Goal: Information Seeking & Learning: Learn about a topic

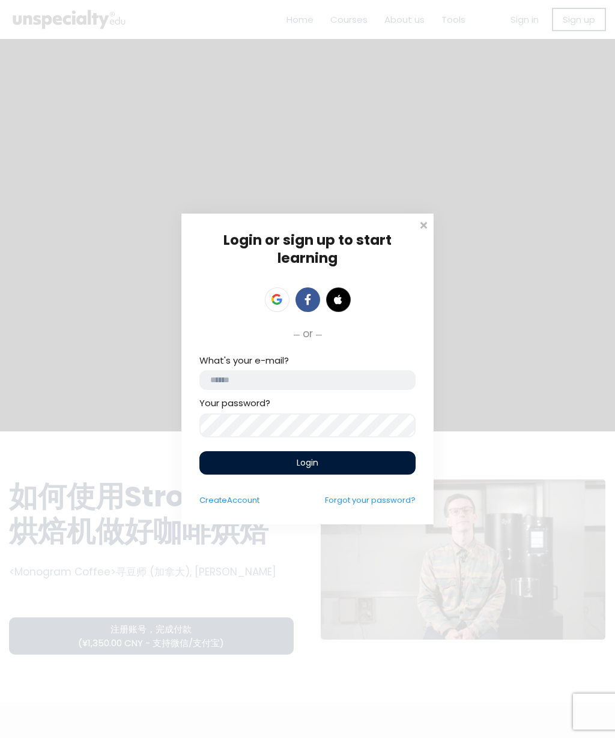
scroll to position [47, 0]
type input "**********"
click at [247, 469] on div "Login" at bounding box center [307, 462] width 216 height 23
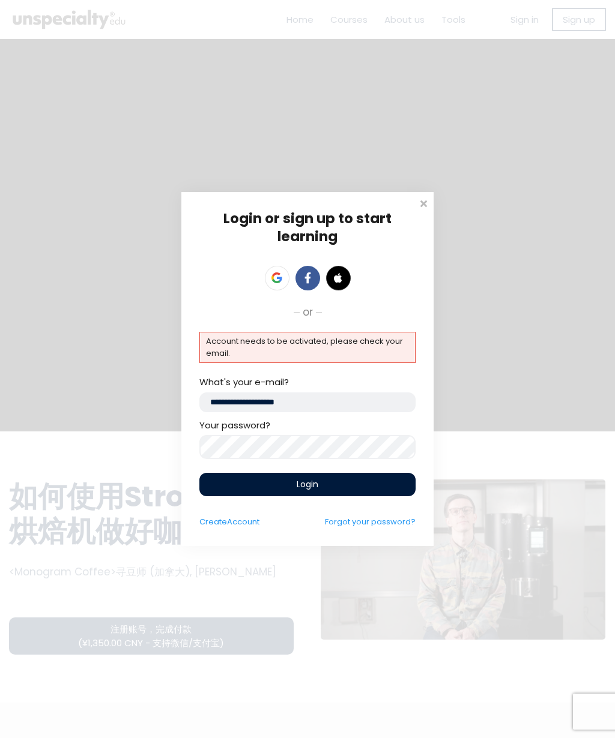
click at [222, 482] on div "Login" at bounding box center [307, 484] width 216 height 23
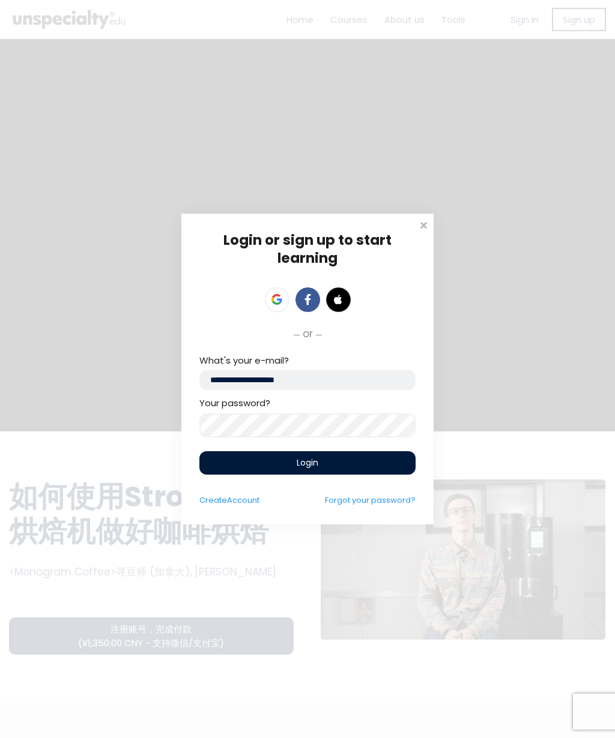
click at [225, 459] on div "Login" at bounding box center [307, 462] width 216 height 23
click at [315, 475] on div "Login" at bounding box center [307, 462] width 216 height 23
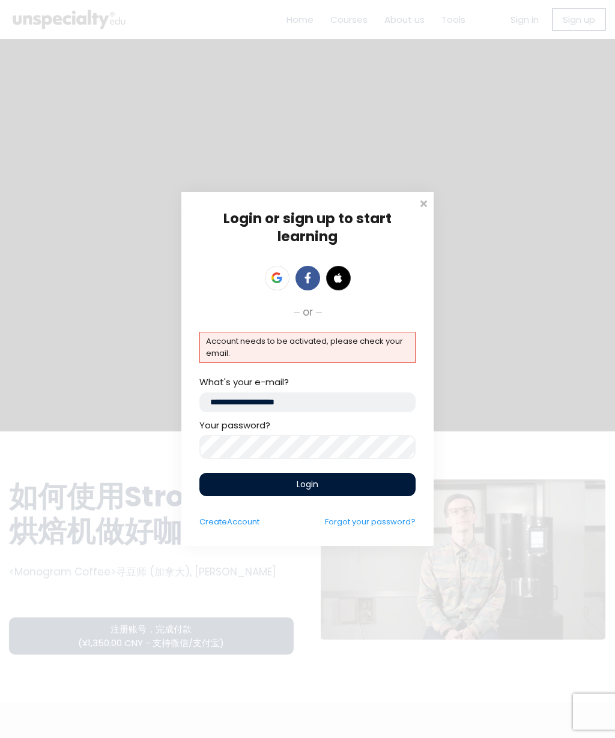
click at [526, 407] on div "Login or sign up to start learning Login to start learning Start learning" at bounding box center [307, 369] width 615 height 738
click at [418, 204] on span at bounding box center [423, 202] width 12 height 12
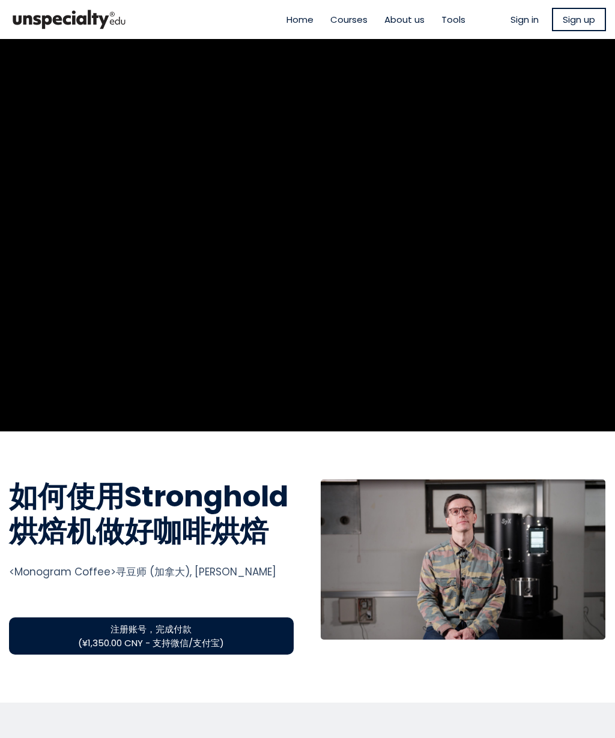
click at [525, 20] on span "Sign in" at bounding box center [524, 20] width 28 height 14
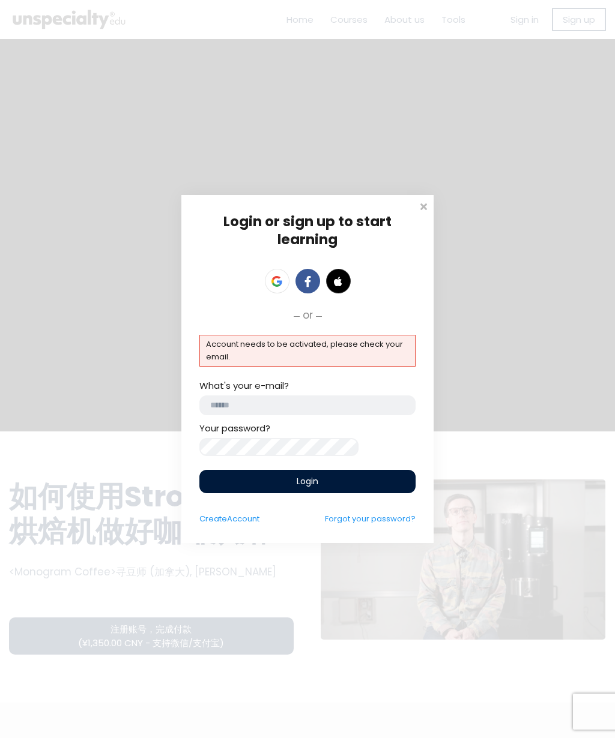
click at [357, 345] on p "Account needs to be activated, please check your email." at bounding box center [307, 351] width 203 height 24
click at [369, 525] on link "Forgot your password?" at bounding box center [370, 518] width 91 height 11
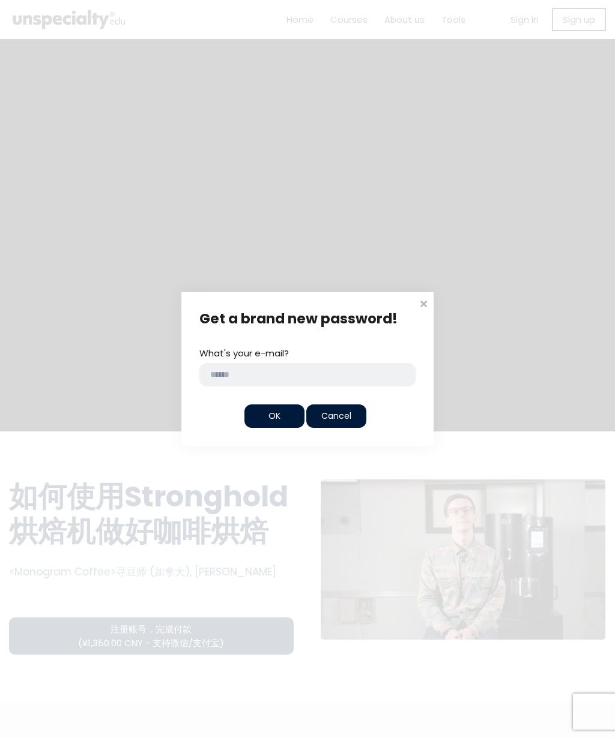
click at [339, 377] on input "email" at bounding box center [307, 374] width 216 height 23
type input "**********"
click at [287, 417] on div "OK" at bounding box center [274, 416] width 60 height 23
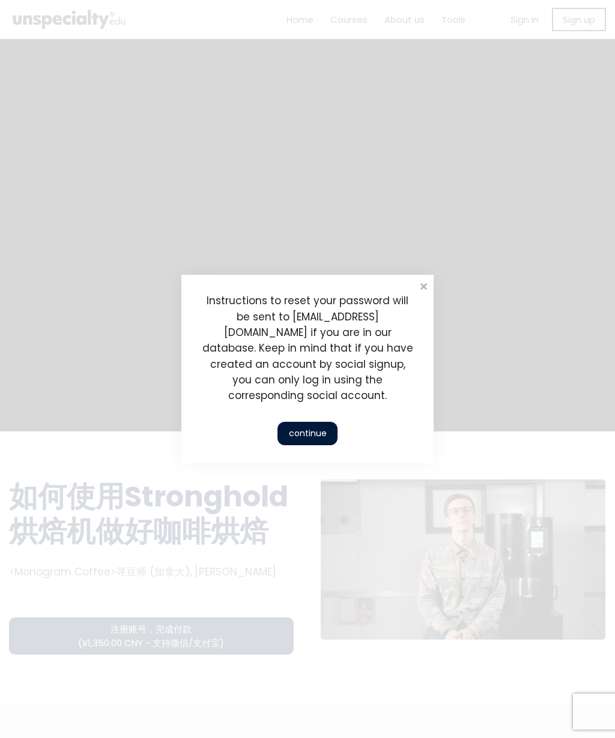
click at [316, 424] on div "continue" at bounding box center [307, 433] width 60 height 23
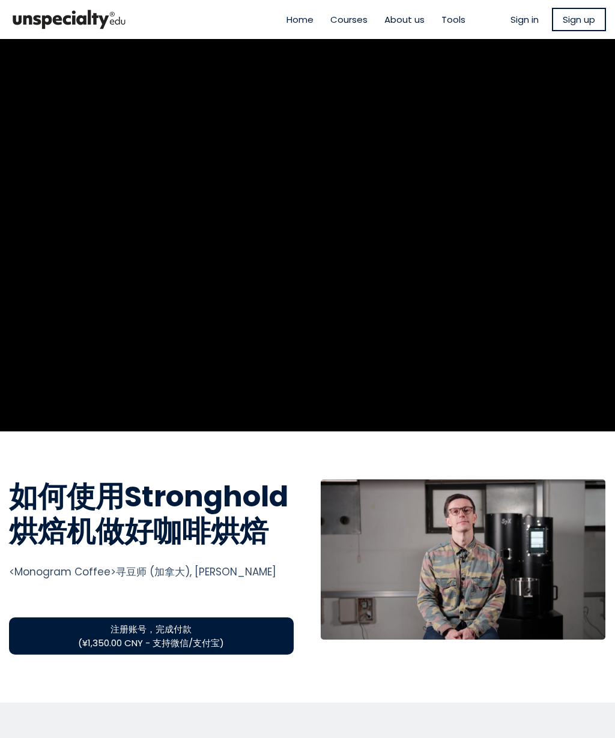
click at [529, 16] on span "Sign in" at bounding box center [524, 20] width 28 height 14
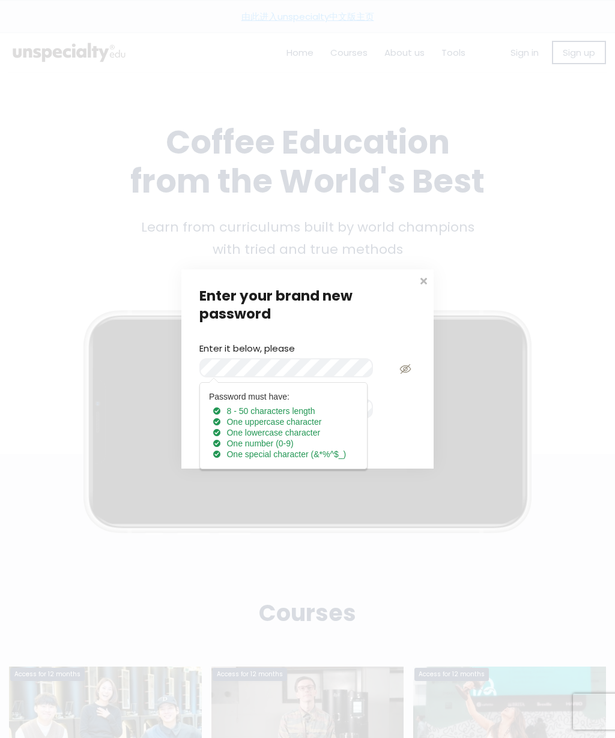
click at [210, 315] on div "Enter your brand new password" at bounding box center [307, 306] width 216 height 36
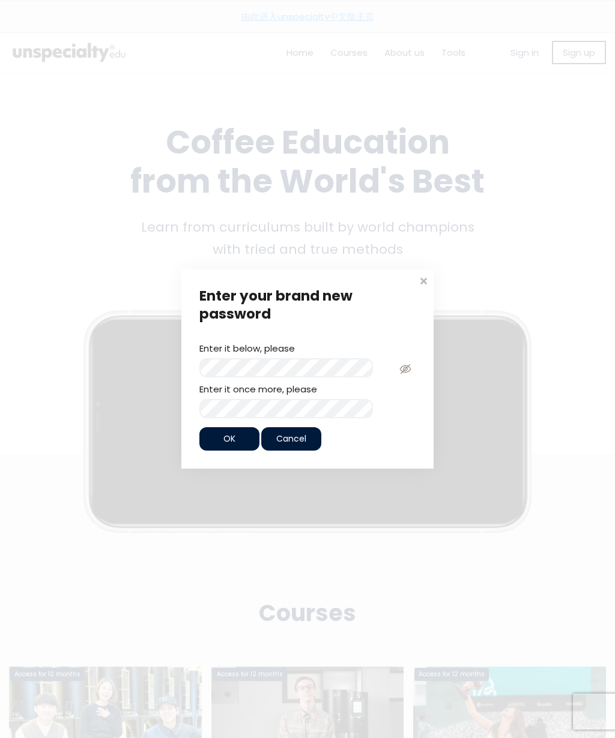
click at [400, 367] on icon at bounding box center [404, 369] width 11 height 10
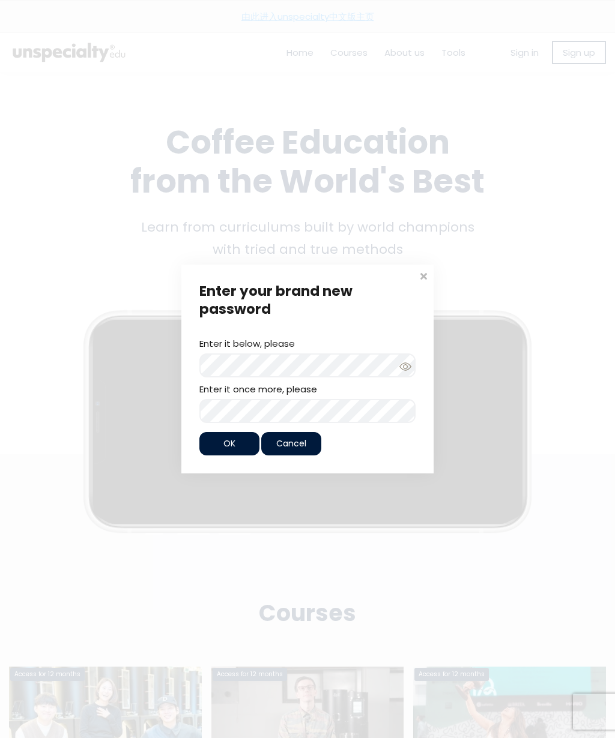
click at [280, 448] on span "Cancel" at bounding box center [291, 444] width 30 height 13
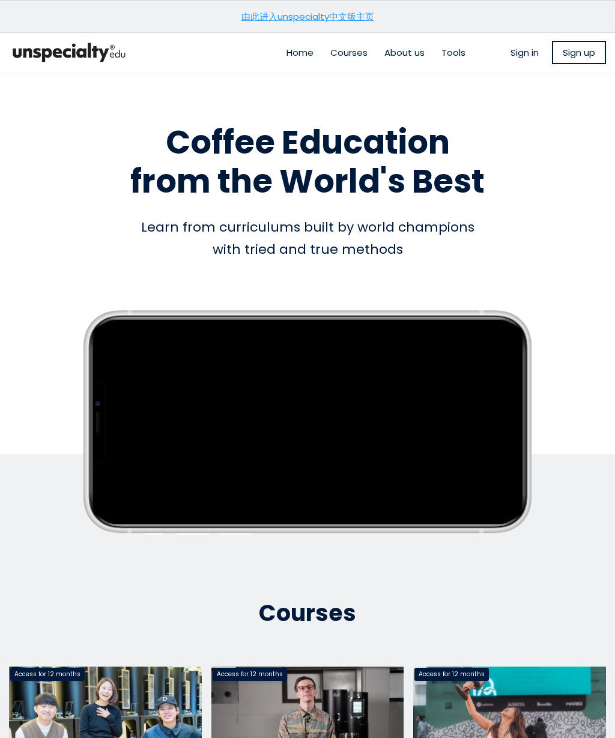
click at [526, 59] on span "Sign in" at bounding box center [524, 53] width 28 height 14
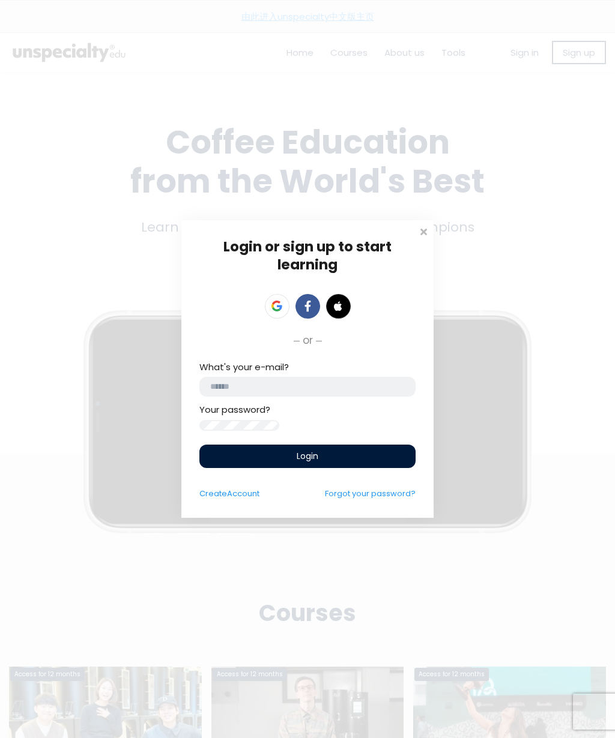
click at [216, 377] on input "email" at bounding box center [307, 387] width 216 height 20
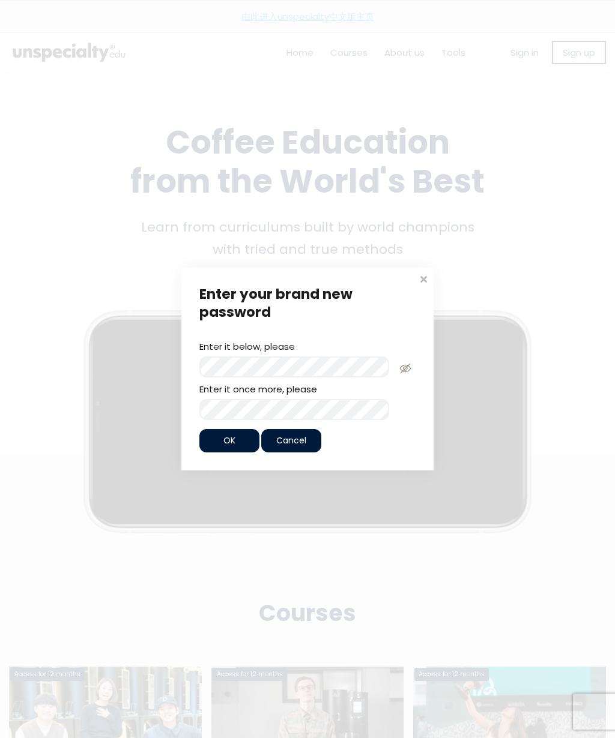
click at [235, 444] on div "OK" at bounding box center [229, 440] width 60 height 23
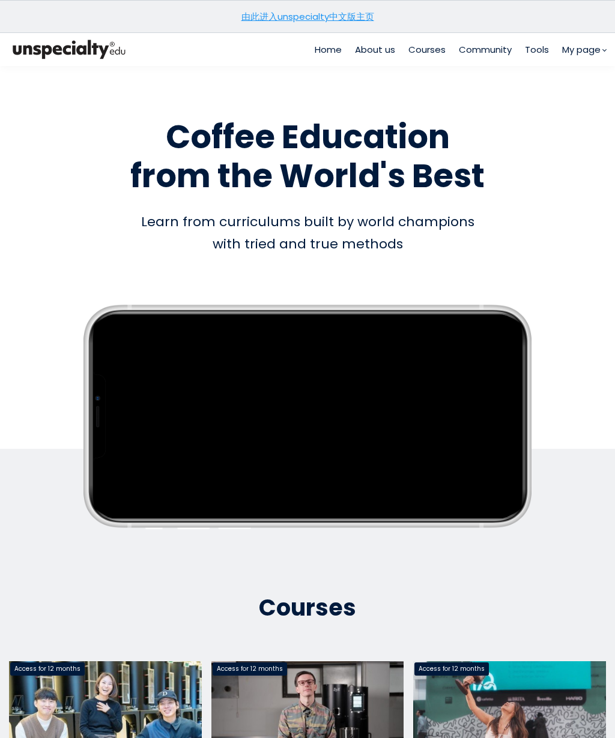
click at [0, 0] on link "Inbox 1" at bounding box center [0, 0] width 0 height 0
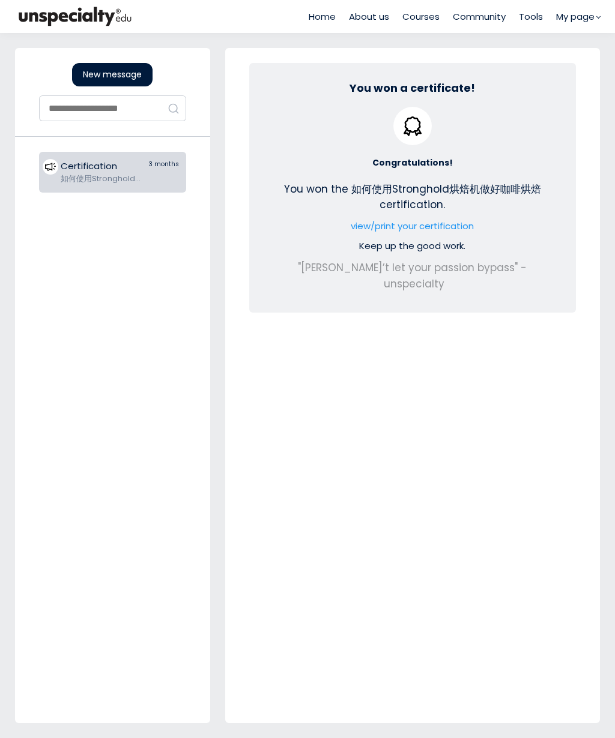
click at [453, 227] on link "view/print your certification" at bounding box center [412, 226] width 123 height 13
click at [64, 173] on div "Certification" at bounding box center [103, 166] width 84 height 14
click at [537, 136] on div "Congratulations! You won the 如何使用Stronghold烘焙机做好咖啡烘焙 certification. view/print …" at bounding box center [412, 200] width 291 height 187
click at [472, 262] on div ""Don’t let your passion bypass" - unspecialty" at bounding box center [412, 275] width 291 height 39
click at [457, 278] on div "You won a certificate! Congratulations! You won the 如何使用Stronghold烘焙机做好咖啡烘焙 cer…" at bounding box center [412, 188] width 327 height 250
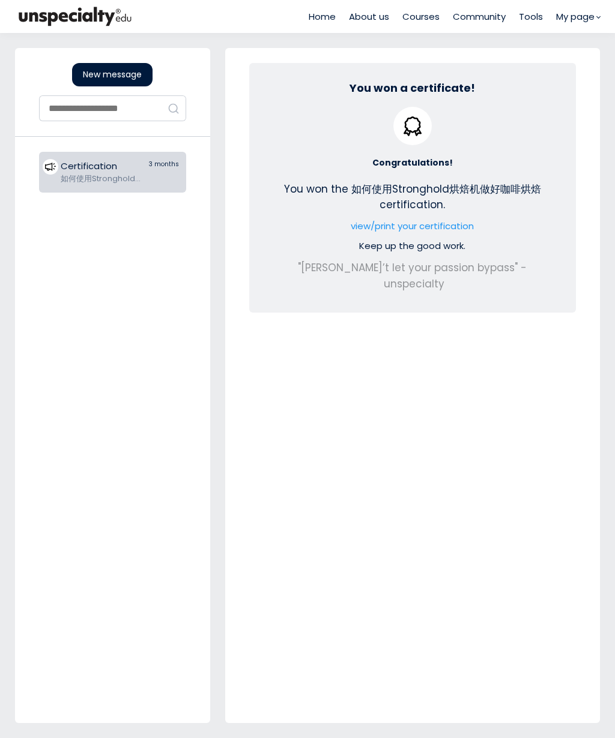
click at [474, 168] on div "Congratulations!" at bounding box center [412, 163] width 291 height 12
click at [411, 128] on div "Congratulations! You won the 如何使用Stronghold烘焙机做好咖啡烘焙 certification. view/print …" at bounding box center [412, 200] width 291 height 187
click at [0, 0] on link "My page" at bounding box center [0, 0] width 0 height 0
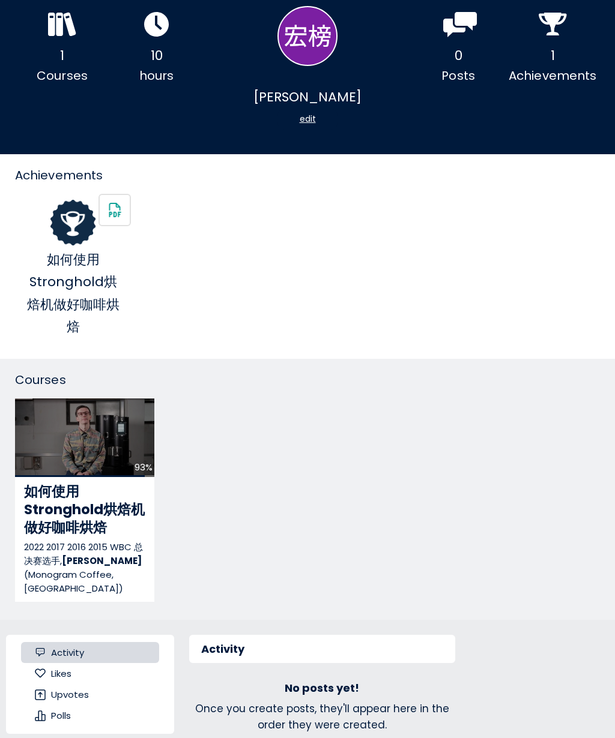
scroll to position [42, 0]
click at [40, 423] on div "93%" at bounding box center [84, 438] width 139 height 78
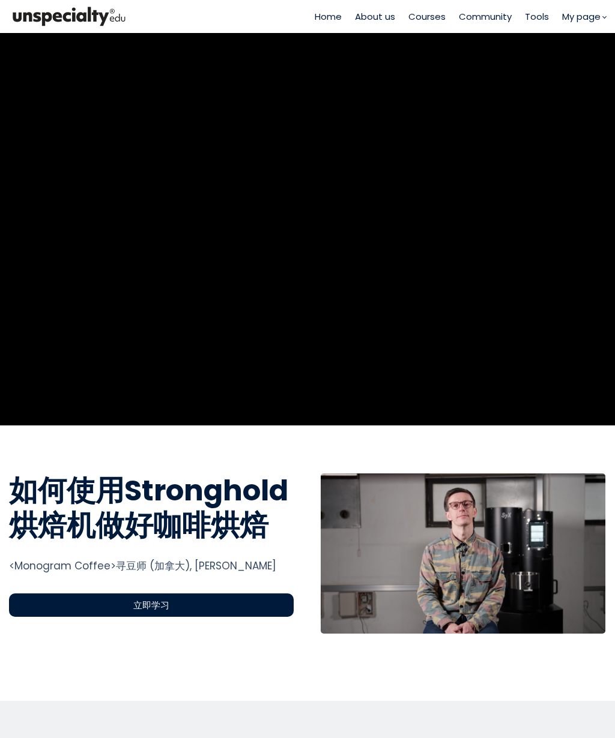
click at [540, 17] on span "Tools" at bounding box center [537, 17] width 24 height 14
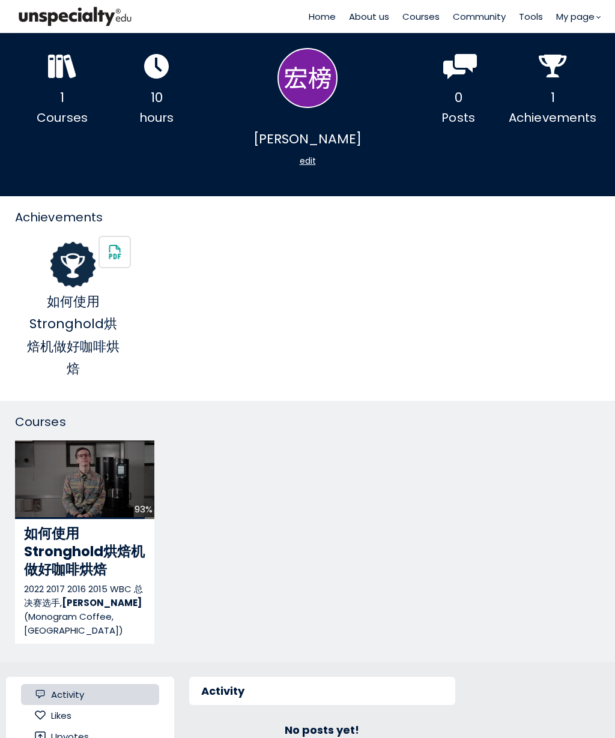
click at [58, 74] on icon at bounding box center [59, 66] width 7 height 23
click at [58, 83] on div at bounding box center [62, 69] width 30 height 30
click at [62, 84] on div "1 Courses" at bounding box center [62, 88] width 94 height 80
click at [51, 120] on div "Courses" at bounding box center [62, 118] width 94 height 19
click at [58, 93] on div "1" at bounding box center [62, 97] width 94 height 22
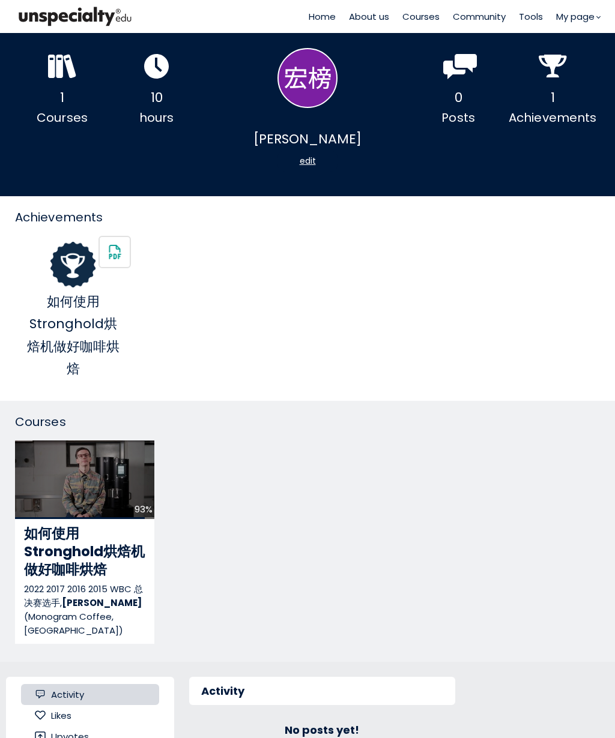
click at [157, 113] on div "hours" at bounding box center [156, 118] width 94 height 19
click at [554, 68] on icon at bounding box center [552, 66] width 17 height 23
click at [64, 524] on span "如何使用Stronghold烘焙机做好咖啡烘焙" at bounding box center [84, 551] width 121 height 55
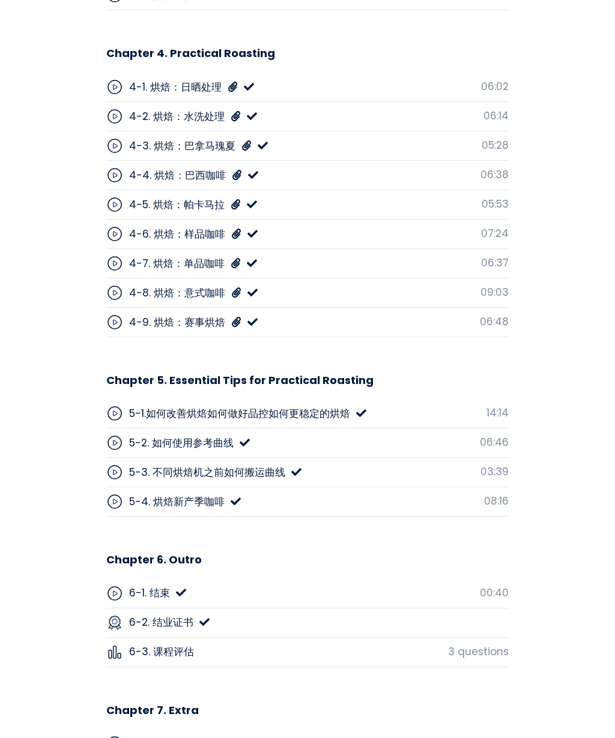
scroll to position [4011, 0]
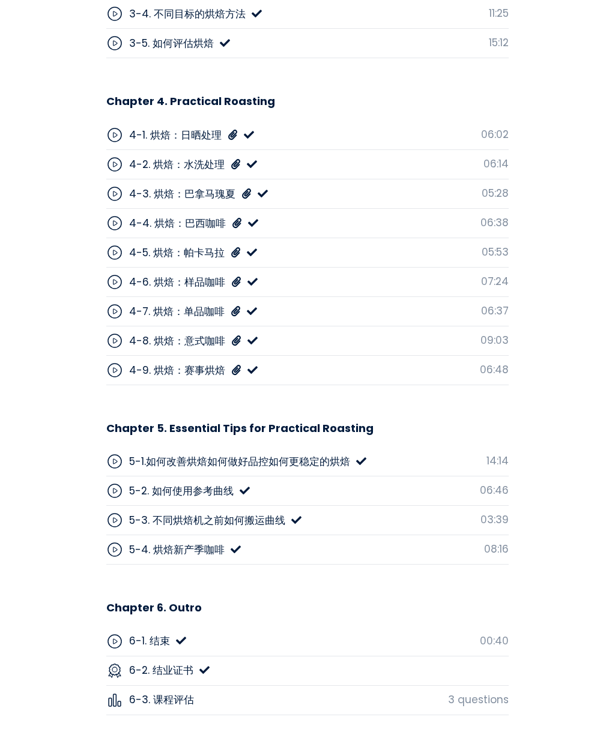
click at [114, 156] on icon at bounding box center [114, 164] width 17 height 17
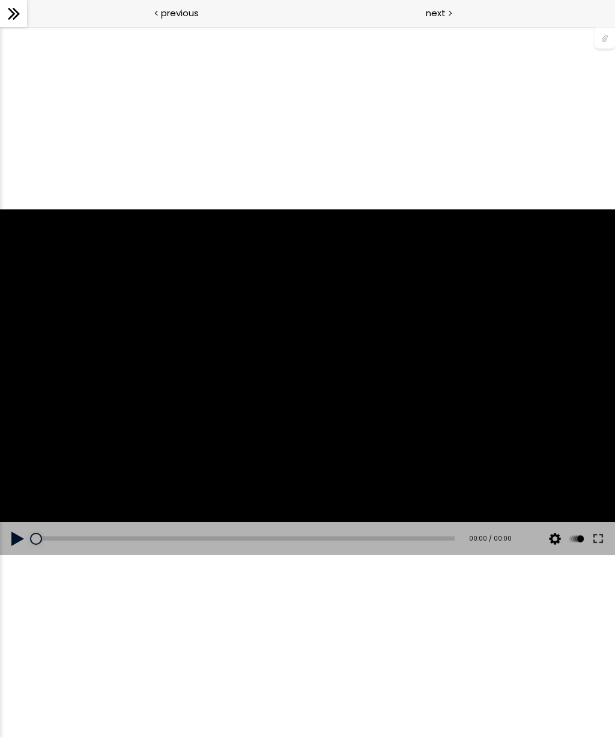
click at [14, 534] on button at bounding box center [18, 539] width 36 height 34
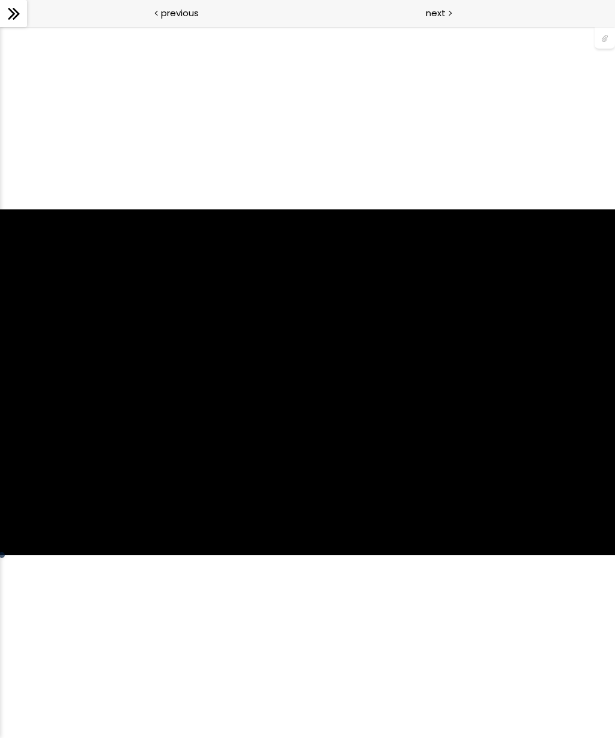
click at [518, 333] on div "使用的生咖啡豆数量：600克 您可以点击上方的 📎 下载烘焙曲线。 使用的生咖啡豆数量：600克" at bounding box center [307, 383] width 615 height 346
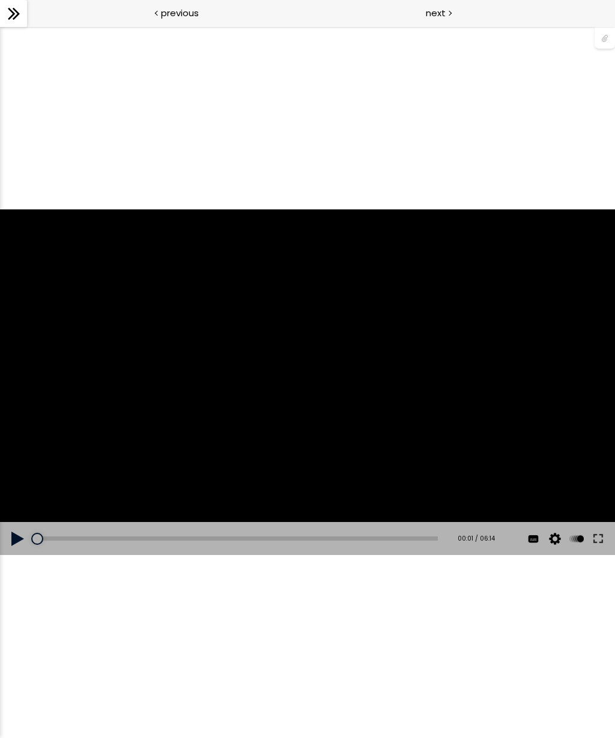
click at [570, 388] on div "使用的生咖啡豆数量：600克 您可以点击上方的 📎 下载烘焙曲线。 使用的生咖啡豆数量：600克" at bounding box center [307, 383] width 615 height 346
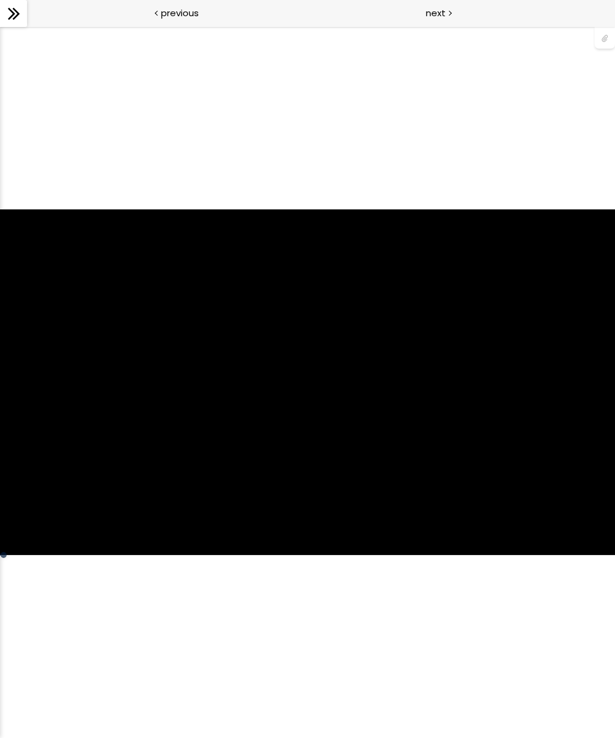
click at [576, 390] on div "使用的生咖啡豆数量：600克 您可以点击上方的 📎 下载烘焙曲线。 使用的生咖啡豆数量：600克" at bounding box center [307, 383] width 615 height 346
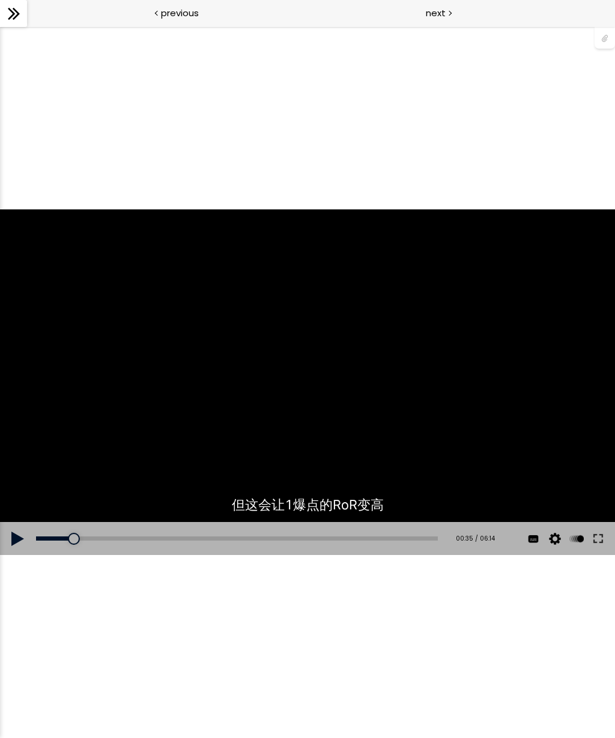
click at [14, 540] on button at bounding box center [18, 539] width 36 height 34
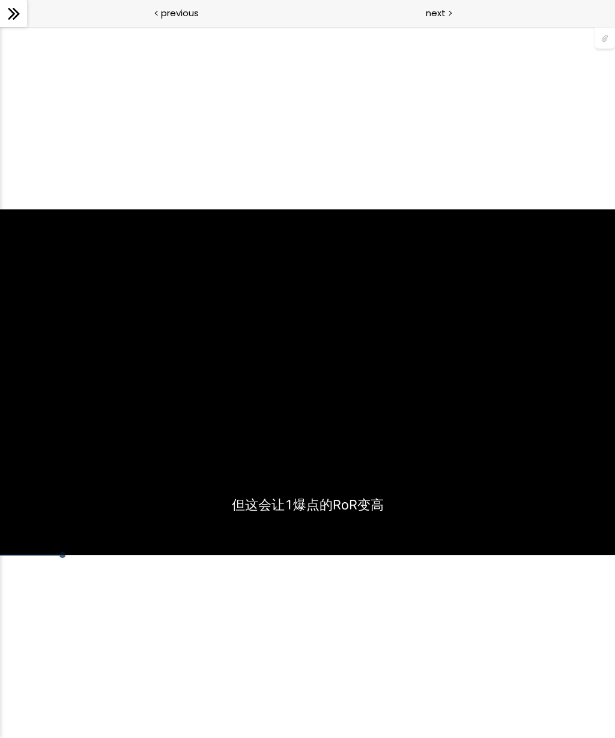
click at [551, 467] on div "使用的生咖啡豆数量：600克 您可以点击上方的 📎 下载烘焙曲线。 使用的生咖啡豆数量：600克" at bounding box center [307, 383] width 615 height 346
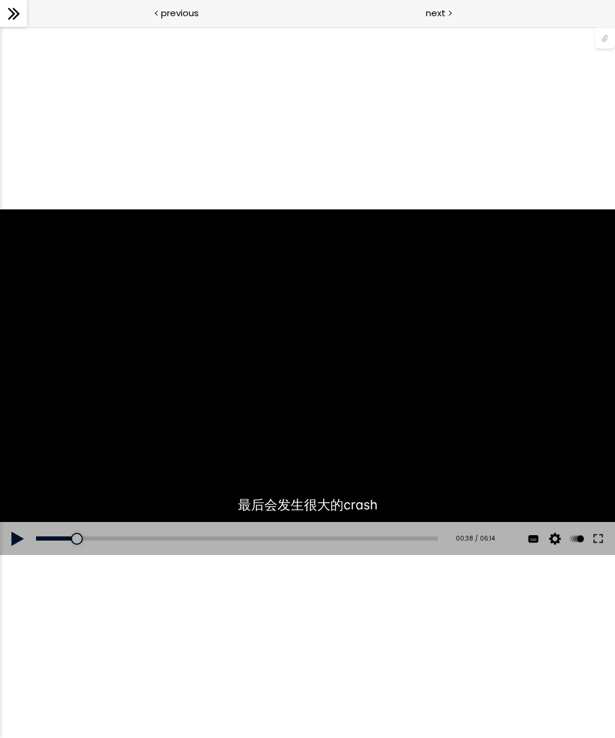
click at [594, 542] on button at bounding box center [598, 539] width 22 height 34
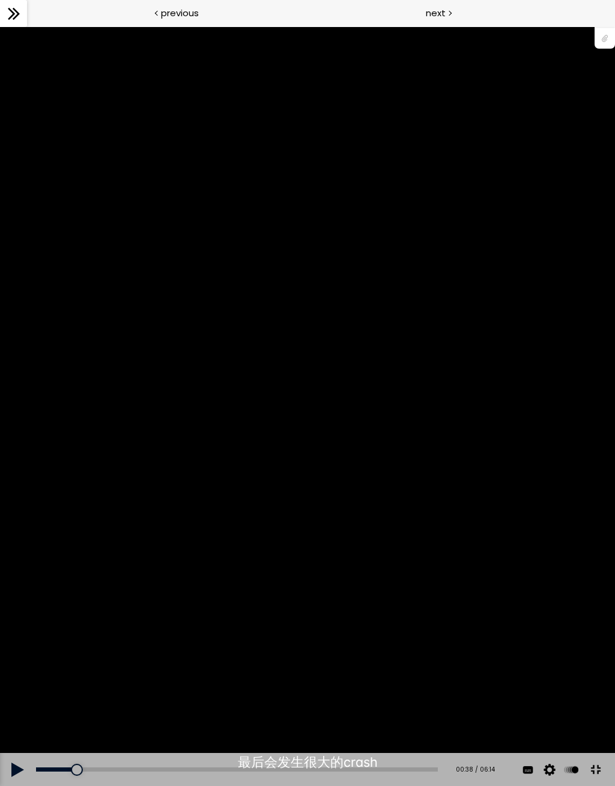
click at [16, 738] on button at bounding box center [18, 770] width 36 height 34
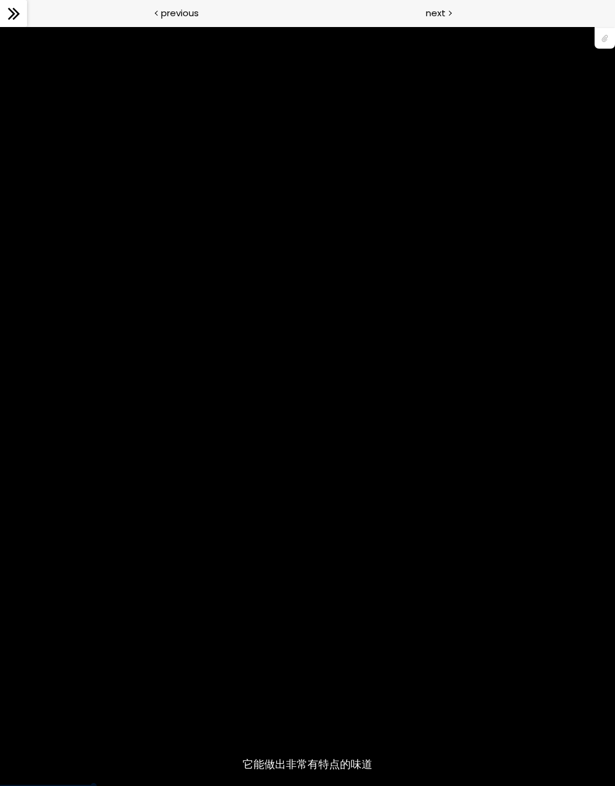
click at [313, 456] on div "使用的生咖啡豆数量：600克 您可以点击上方的 📎 下载烘焙曲线。 使用的生咖啡豆数量：600克" at bounding box center [307, 406] width 615 height 346
